Goal: Task Accomplishment & Management: Manage account settings

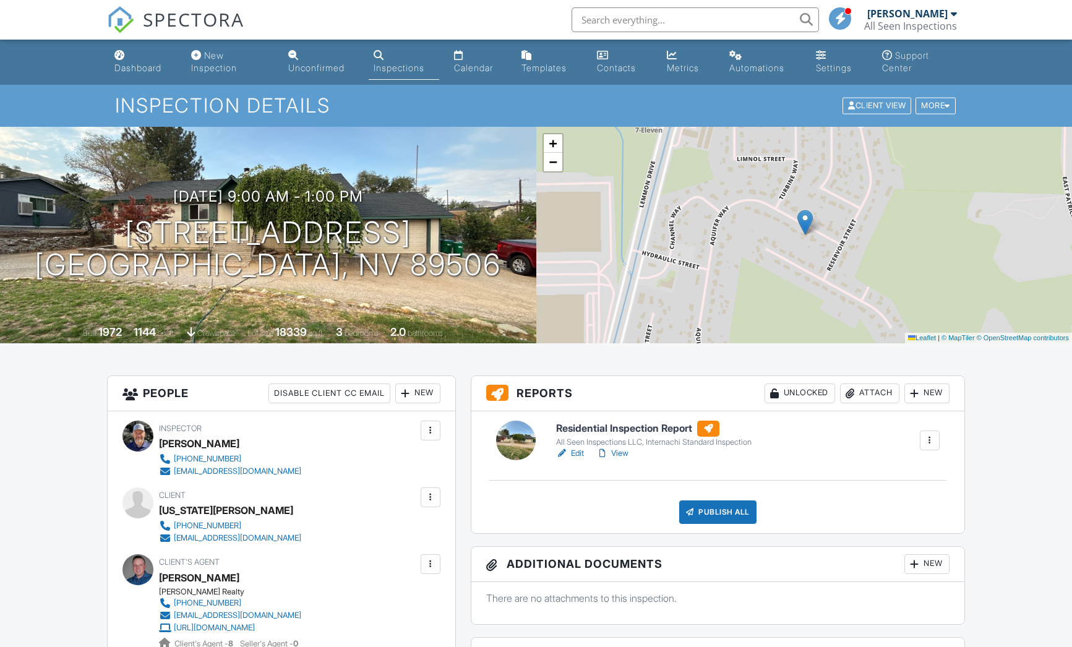
click at [622, 457] on link "View" at bounding box center [612, 453] width 32 height 12
click at [708, 523] on div "Publish All" at bounding box center [717, 512] width 77 height 24
click at [578, 450] on link "Edit" at bounding box center [570, 453] width 28 height 12
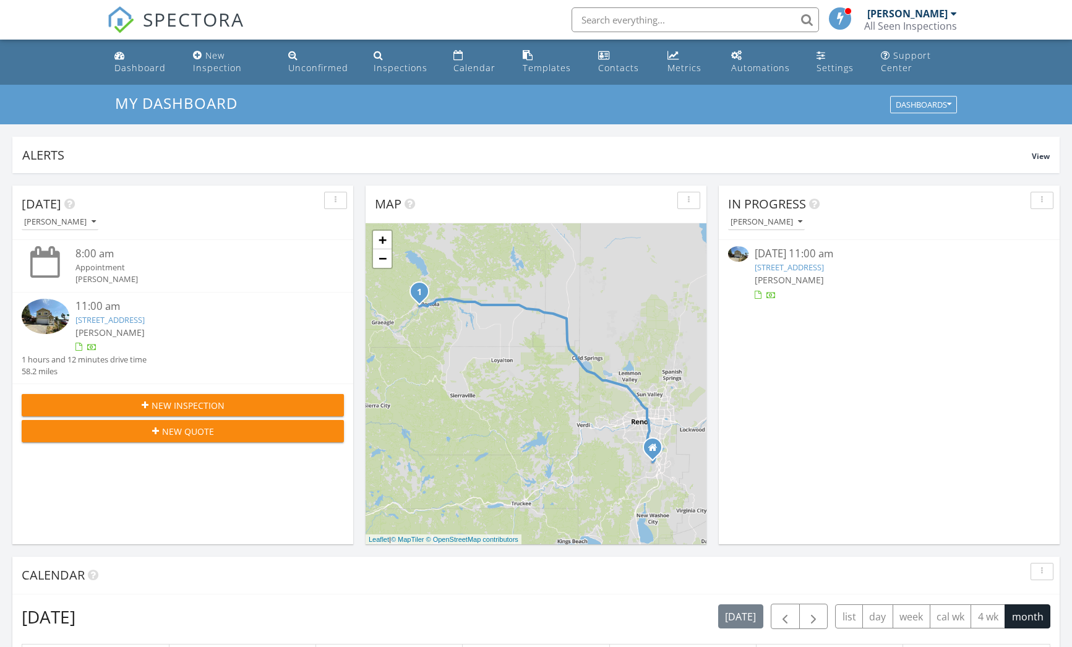
click at [899, 17] on div "[PERSON_NAME]" at bounding box center [907, 13] width 80 height 12
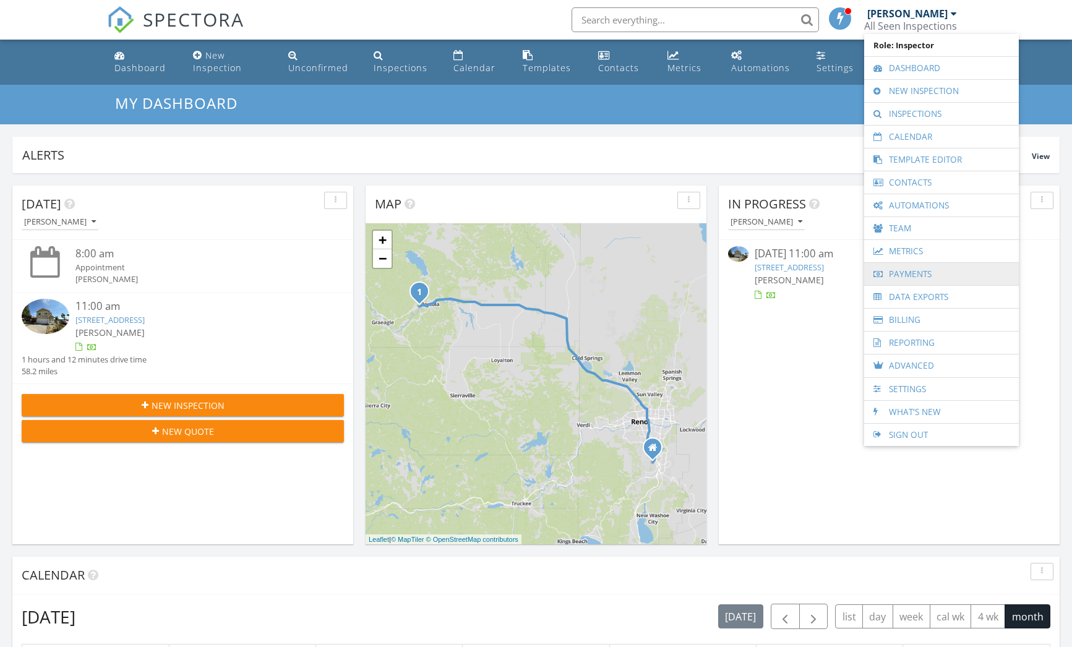
click at [913, 274] on link "Payments" at bounding box center [941, 274] width 142 height 22
